Goal: Information Seeking & Learning: Learn about a topic

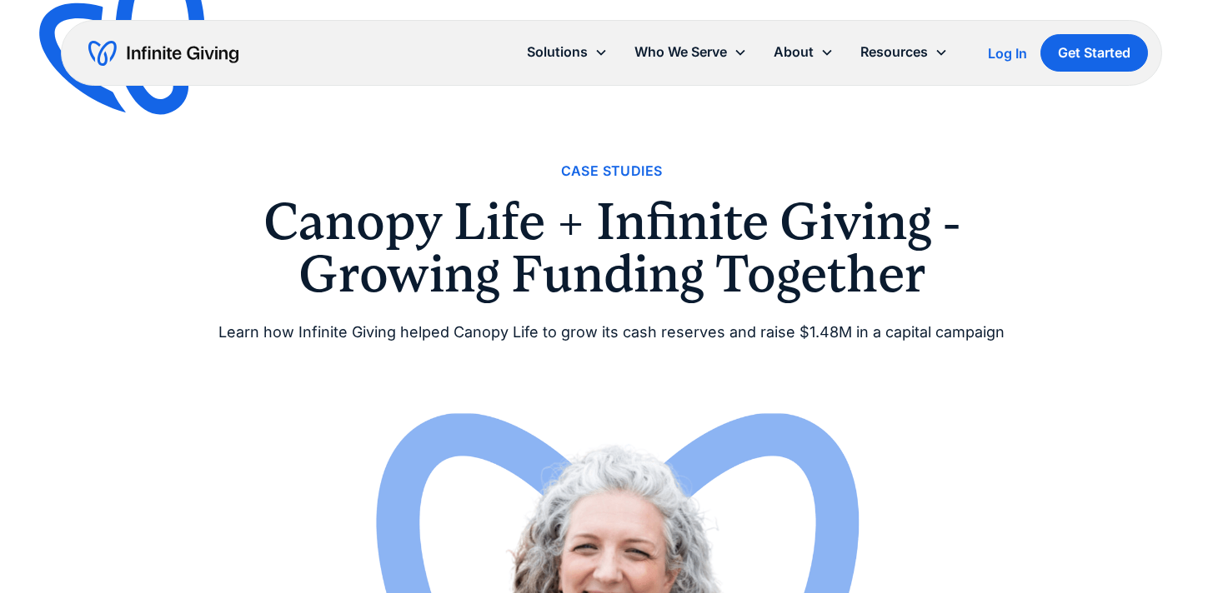
click at [901, 49] on div "Resources" at bounding box center [894, 52] width 68 height 23
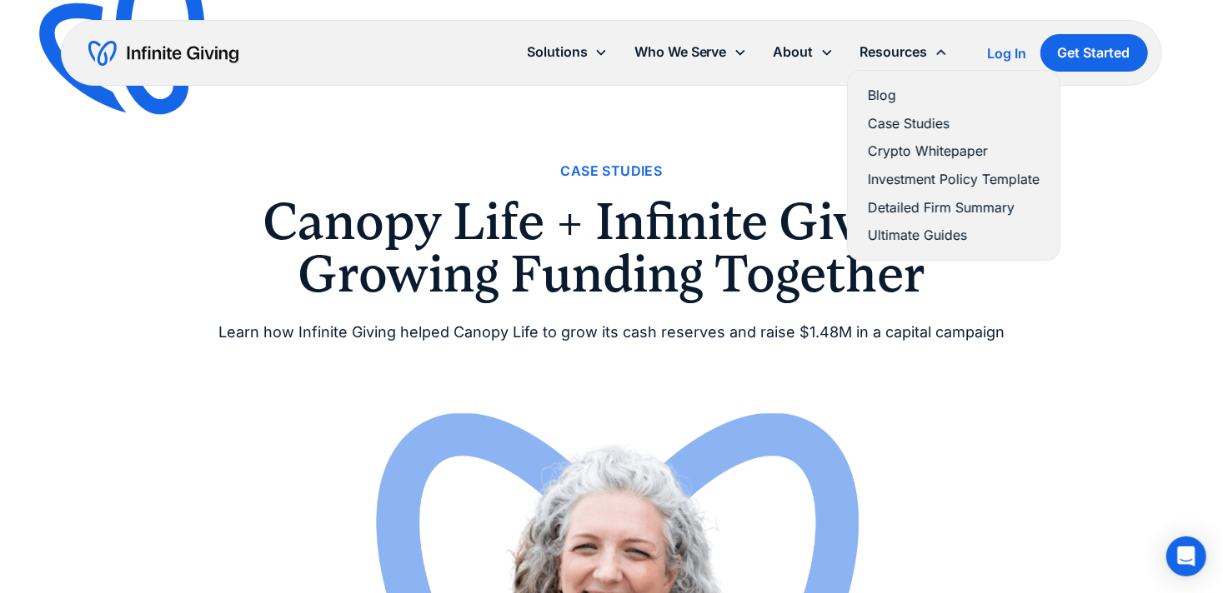
click at [883, 116] on link "Case Studies" at bounding box center [954, 124] width 172 height 23
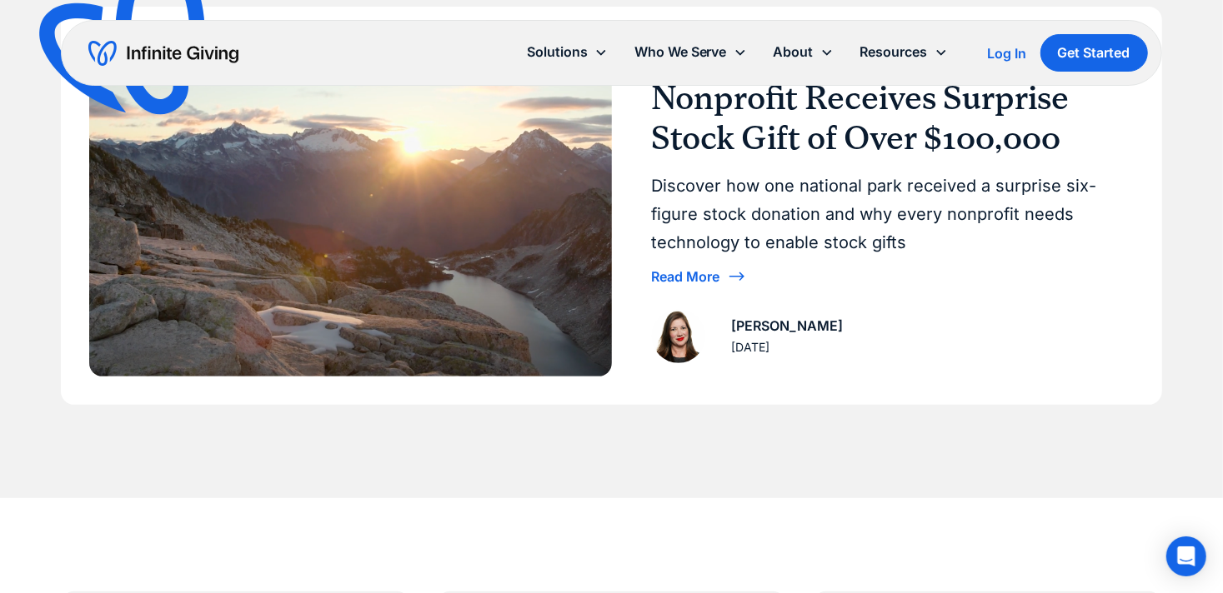
scroll to position [972, 0]
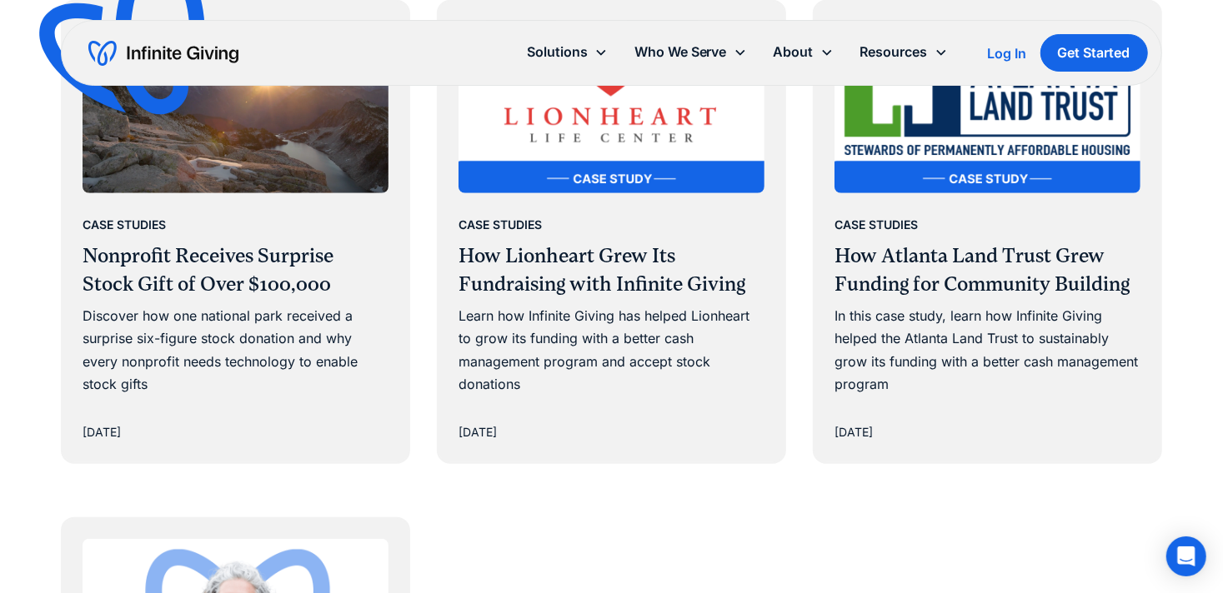
click at [904, 295] on h3 "How Atlanta Land Trust Grew Funding for Community Building" at bounding box center [987, 271] width 306 height 56
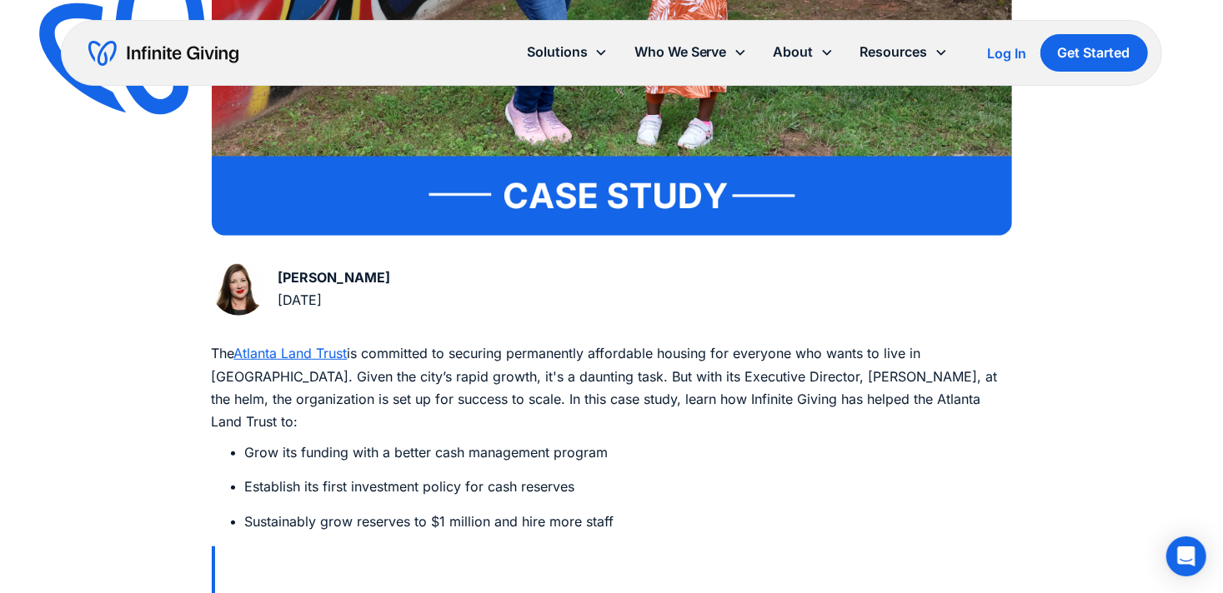
scroll to position [809, 0]
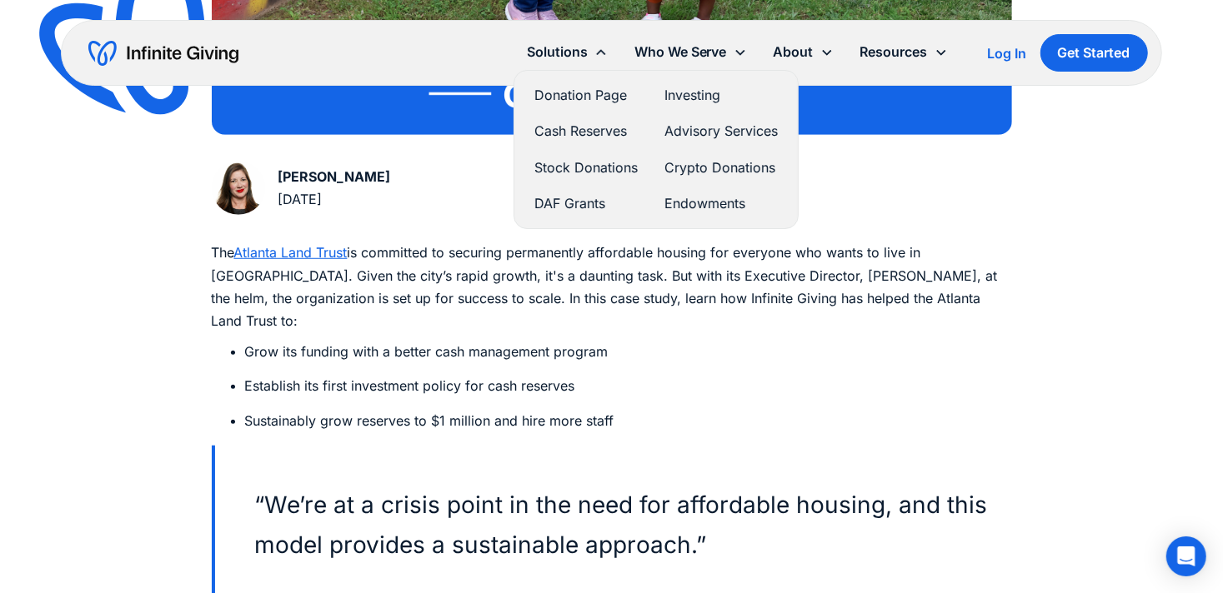
click at [570, 145] on div "Donation Page Investing Cash Reserves Advisory Services Stock Donations Crypto …" at bounding box center [656, 150] width 270 height 144
click at [569, 133] on link "Cash Reserves" at bounding box center [585, 131] width 103 height 23
